Goal: Find specific page/section: Find specific page/section

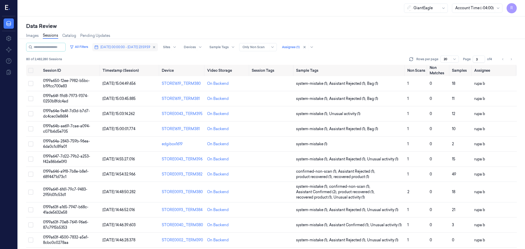
click at [126, 49] on button "[DATE] 00:00:00 - [DATE] 23:59:59" at bounding box center [125, 47] width 66 height 8
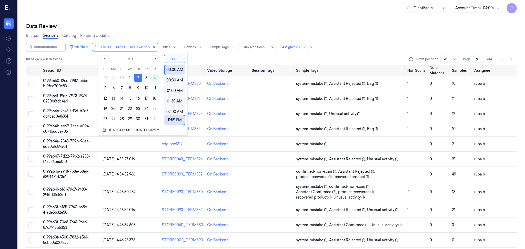
click at [144, 78] on button "3" at bounding box center [146, 78] width 8 height 8
type input "03/10/2025 00:00:00 - 03/10/2025 23:59:59"
click at [169, 9] on div "GiantEagle Account Time (-04:00) R" at bounding box center [271, 8] width 507 height 16
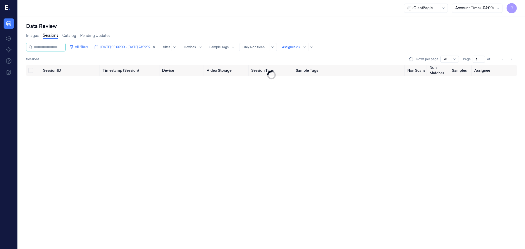
type input "1"
click at [128, 45] on span "03/10/2025 00:00:00 - 03/10/2025 23:59:59" at bounding box center [126, 47] width 50 height 5
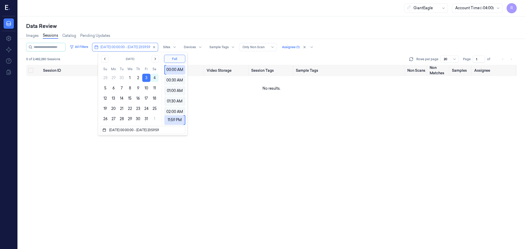
click at [187, 28] on div "Data Review" at bounding box center [271, 26] width 491 height 7
